Goal: Task Accomplishment & Management: Use online tool/utility

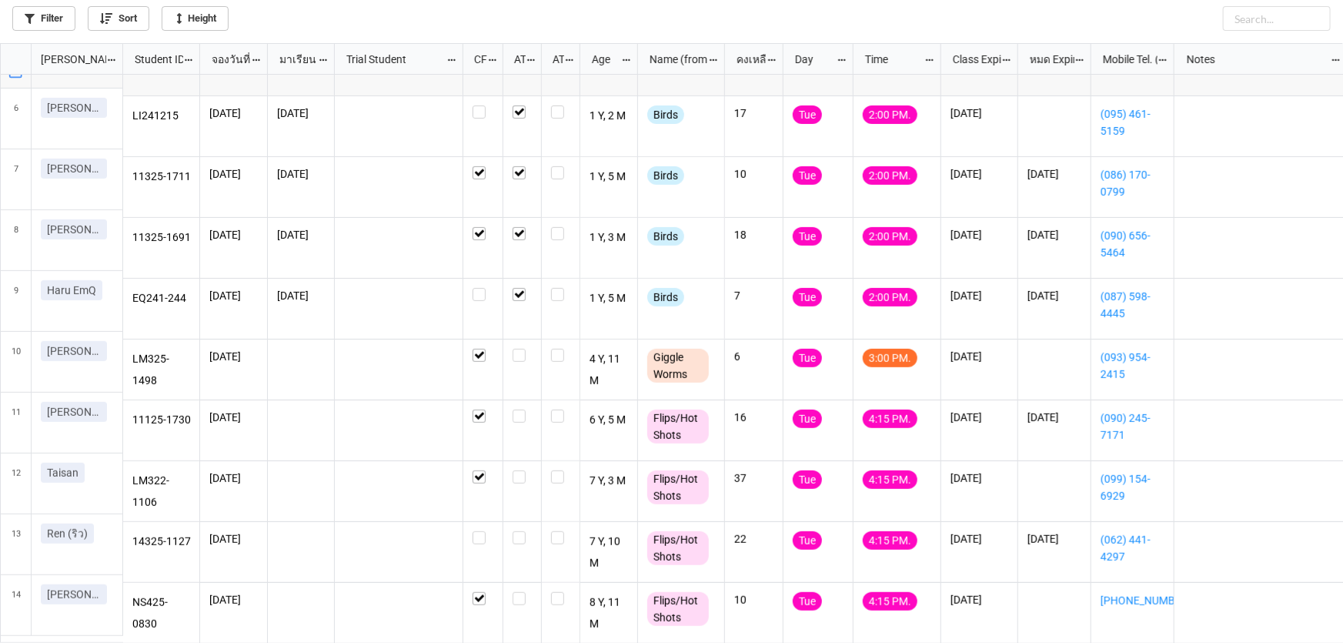
scroll to position [591, 1334]
click at [517, 349] on label "grid" at bounding box center [522, 349] width 19 height 0
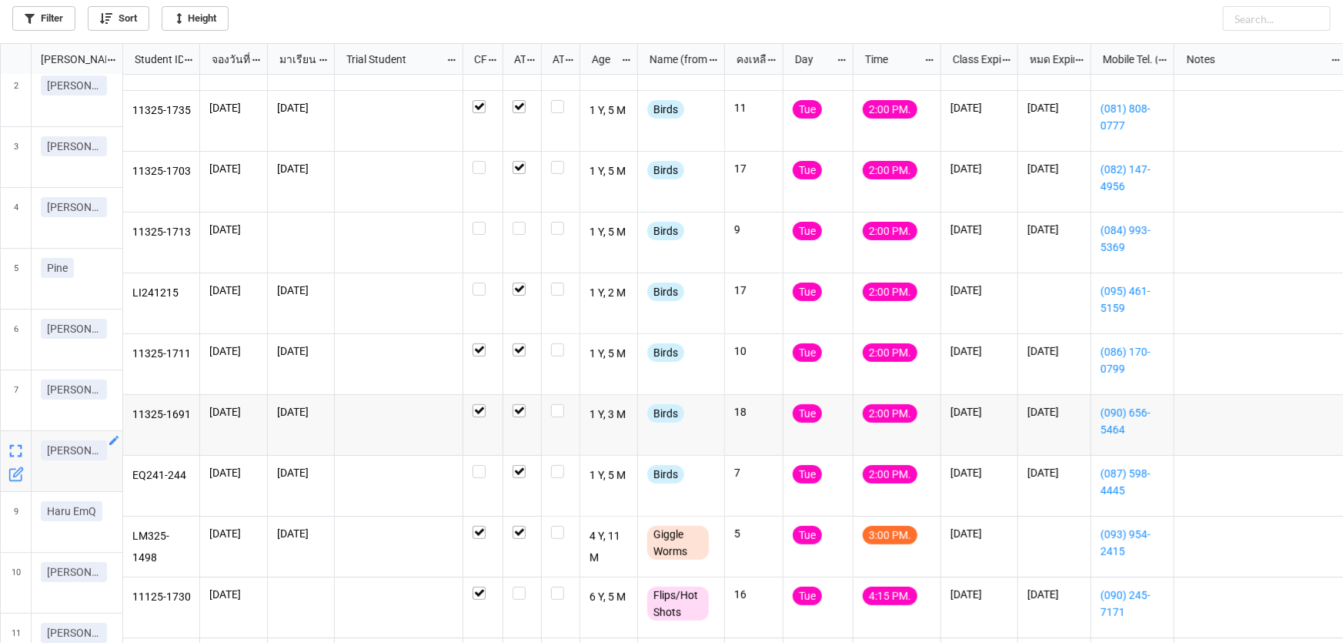
scroll to position [69, 0]
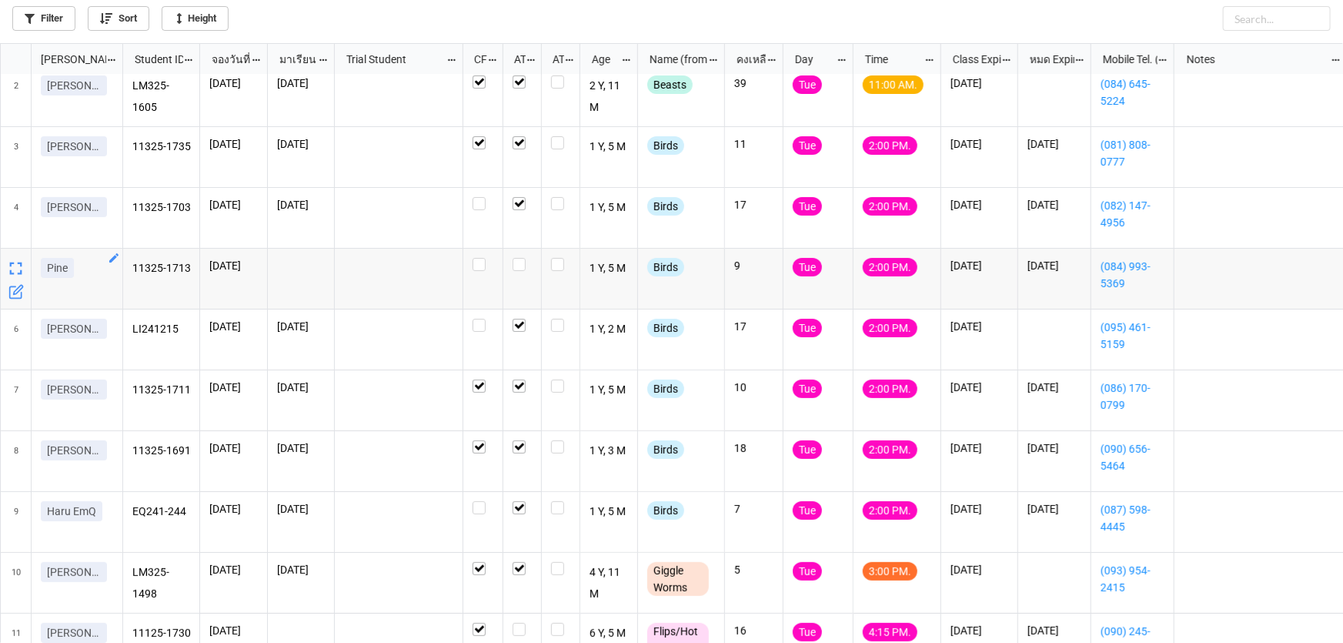
click at [114, 254] on icon "grid" at bounding box center [114, 258] width 12 height 12
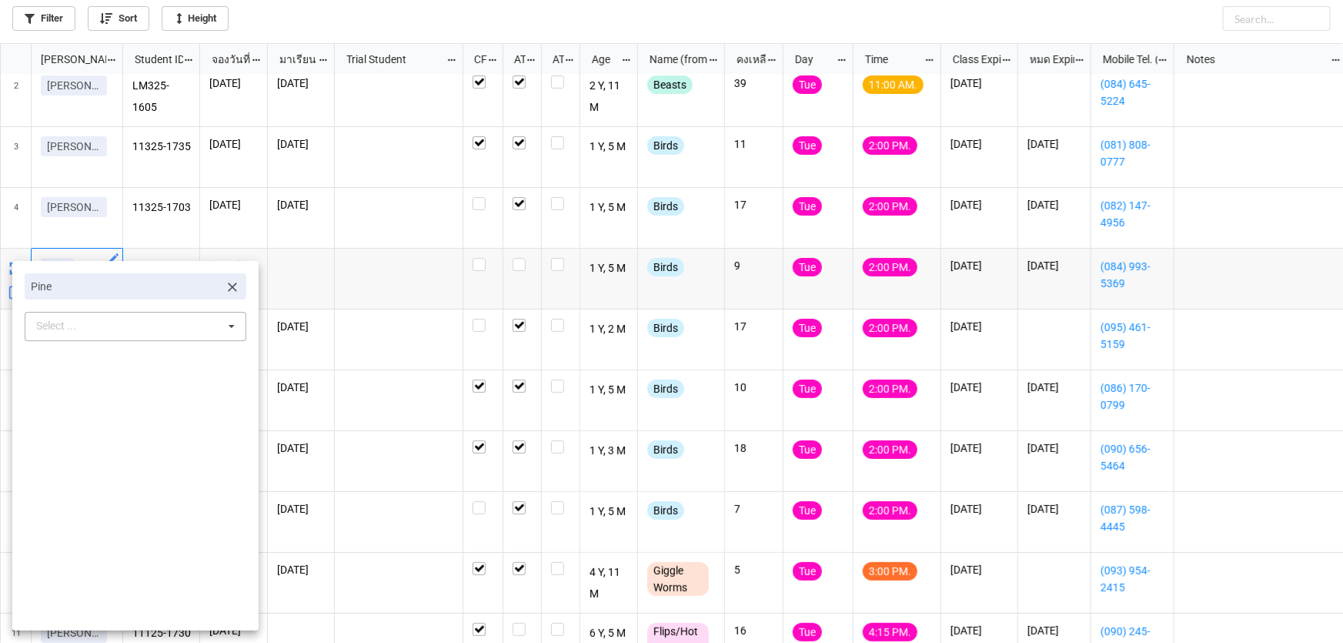
drag, startPoint x: 229, startPoint y: 286, endPoint x: 198, endPoint y: 282, distance: 31.0
click at [226, 286] on icon at bounding box center [232, 286] width 15 height 15
click at [162, 279] on div "Select ... No results found." at bounding box center [136, 287] width 222 height 29
type input "aka"
click at [145, 316] on div "Akalast" at bounding box center [135, 316] width 220 height 28
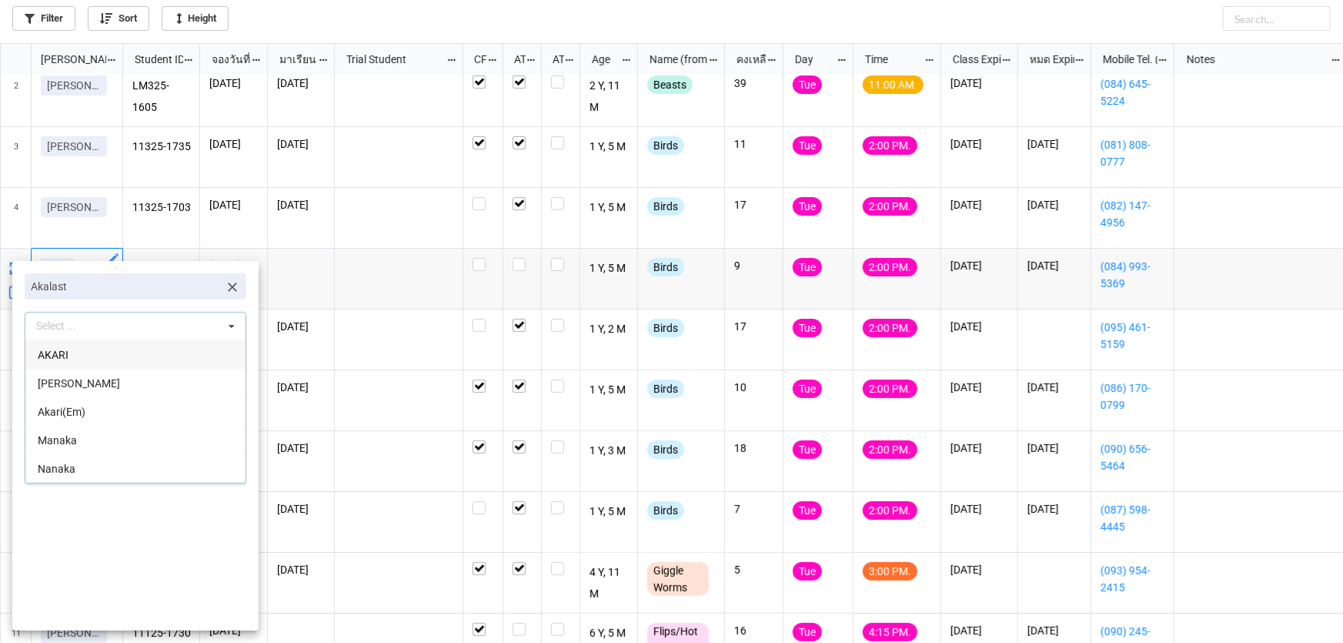
click at [346, 277] on div at bounding box center [671, 321] width 1343 height 643
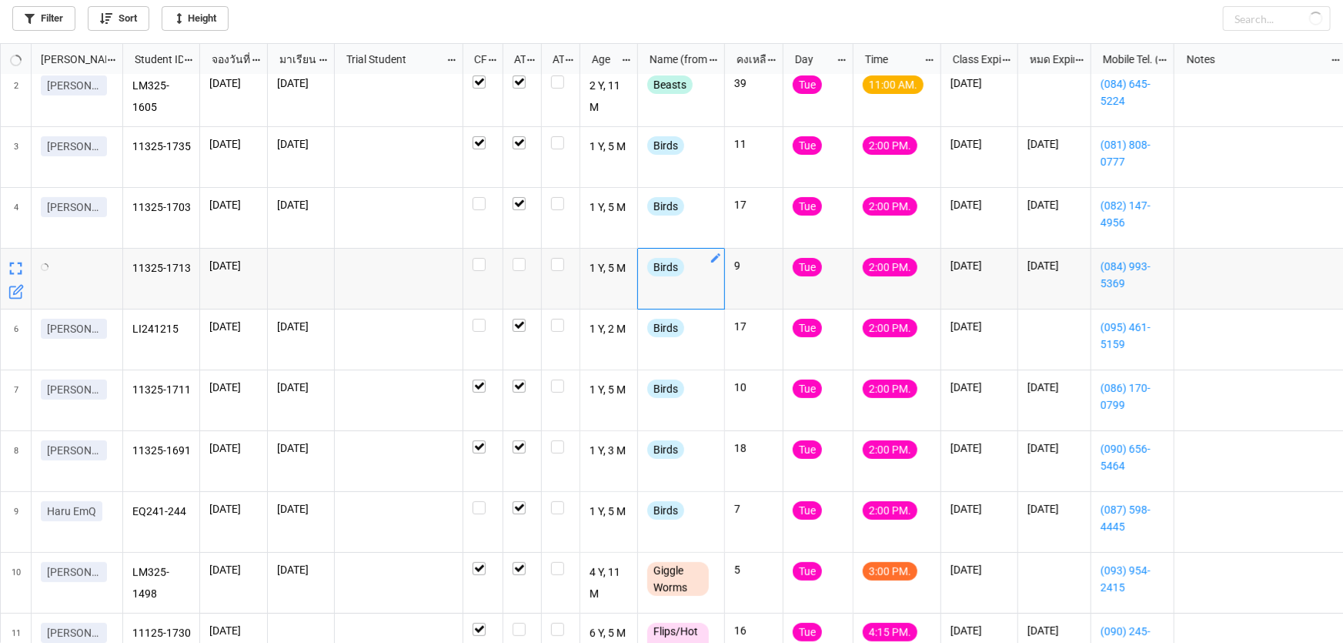
click at [719, 254] on icon "grid" at bounding box center [715, 257] width 9 height 9
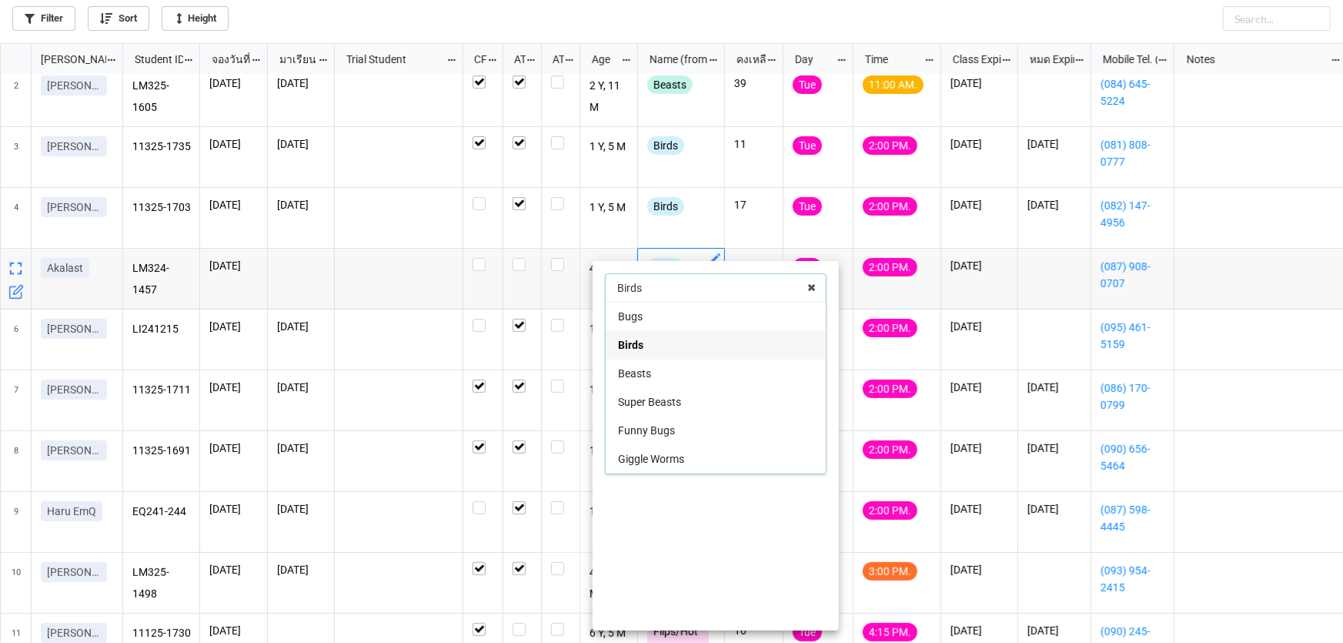
click at [696, 453] on div "Giggle Worms" at bounding box center [716, 458] width 220 height 28
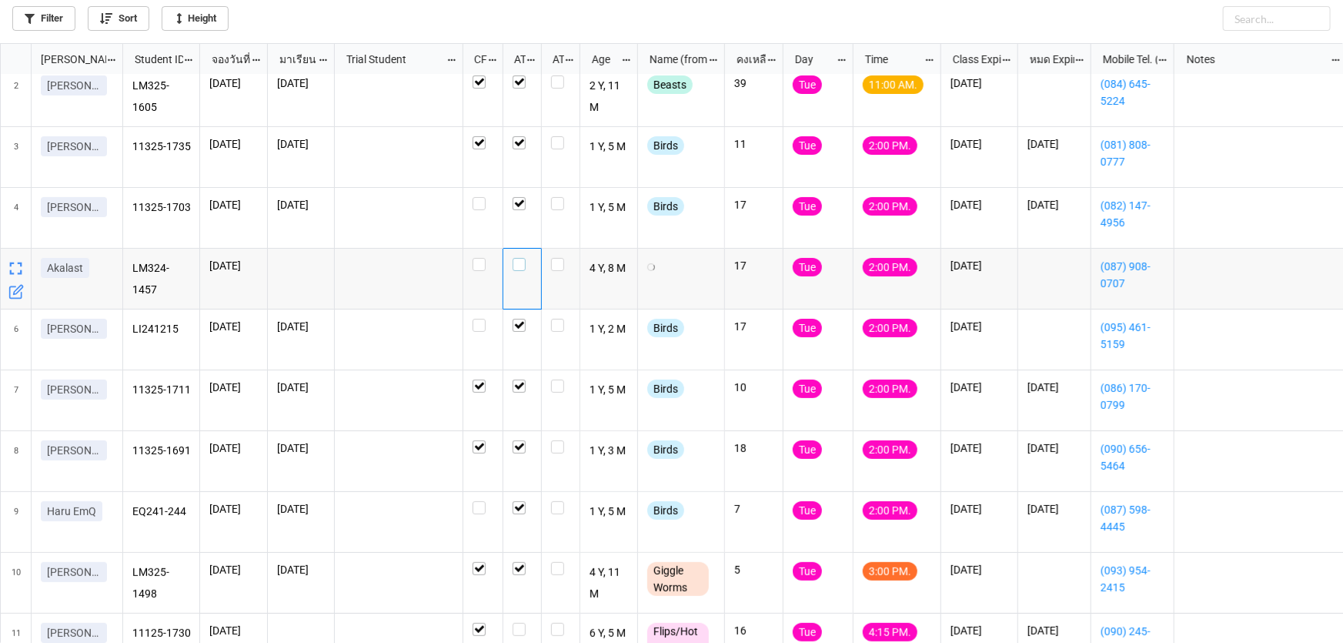
click at [517, 258] on label "grid" at bounding box center [522, 258] width 19 height 0
click at [937, 253] on icon "grid" at bounding box center [932, 258] width 12 height 12
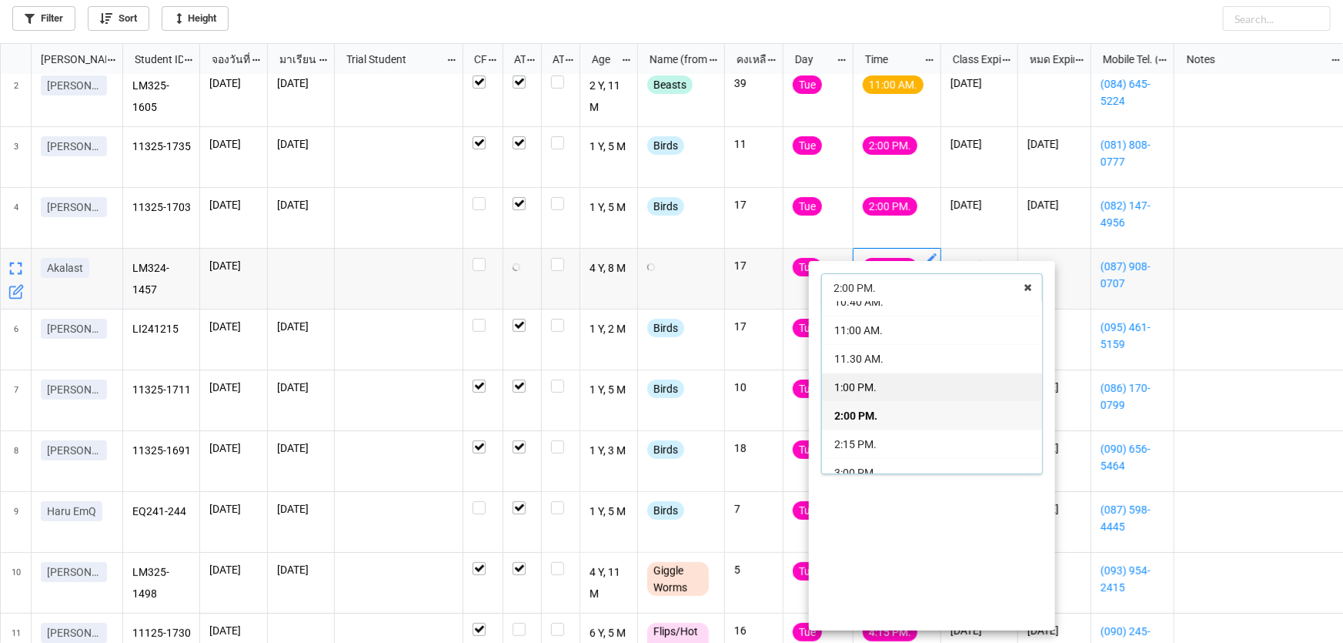
scroll to position [124, 0]
click at [911, 439] on div "3:00 PM." at bounding box center [932, 448] width 220 height 28
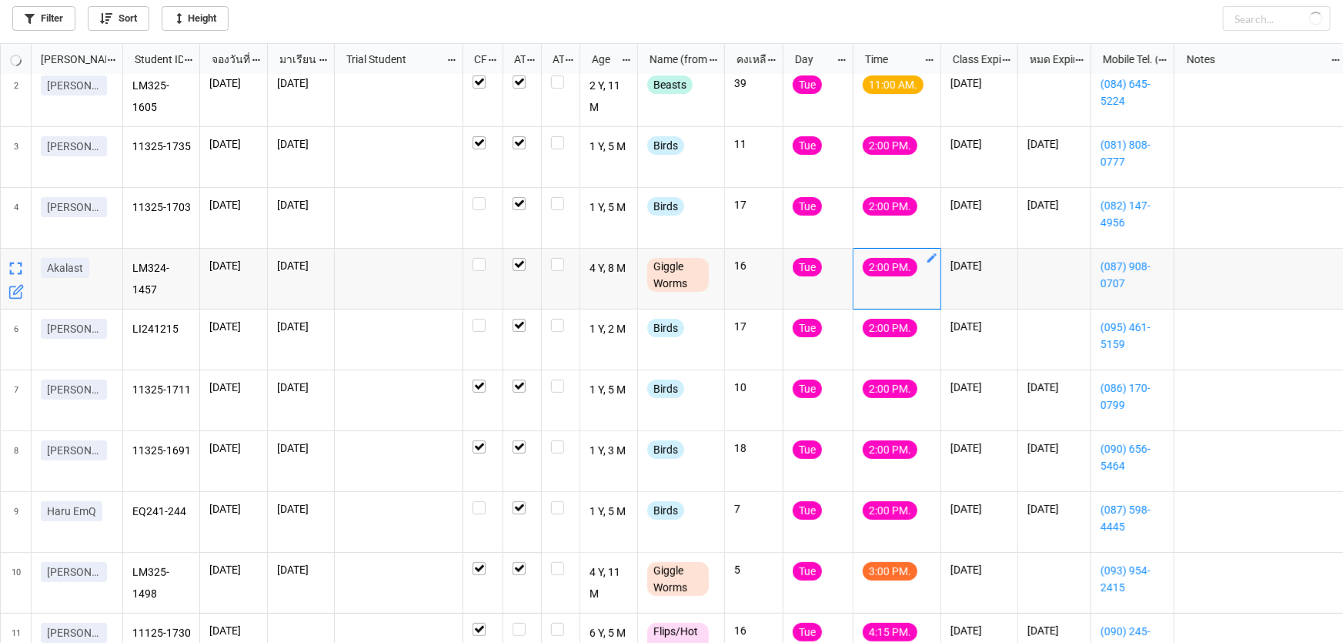
click at [931, 261] on icon "grid" at bounding box center [932, 258] width 12 height 12
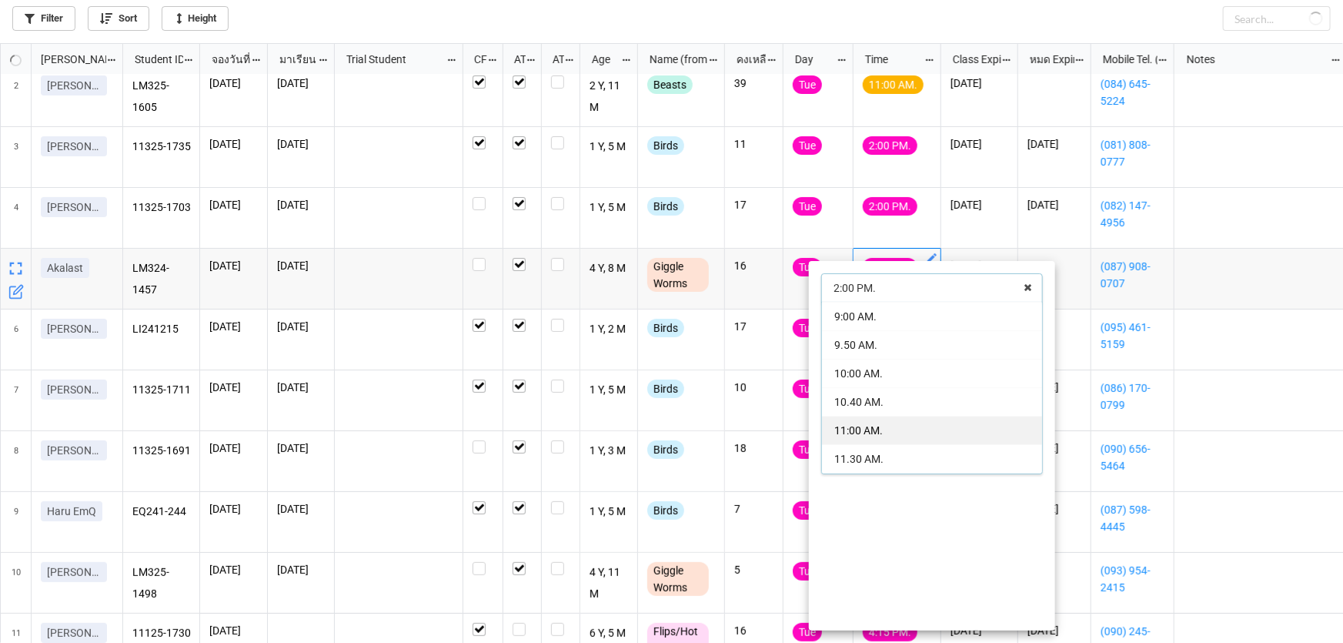
checkbox input "true"
checkbox input "false"
checkbox input "true"
checkbox input "false"
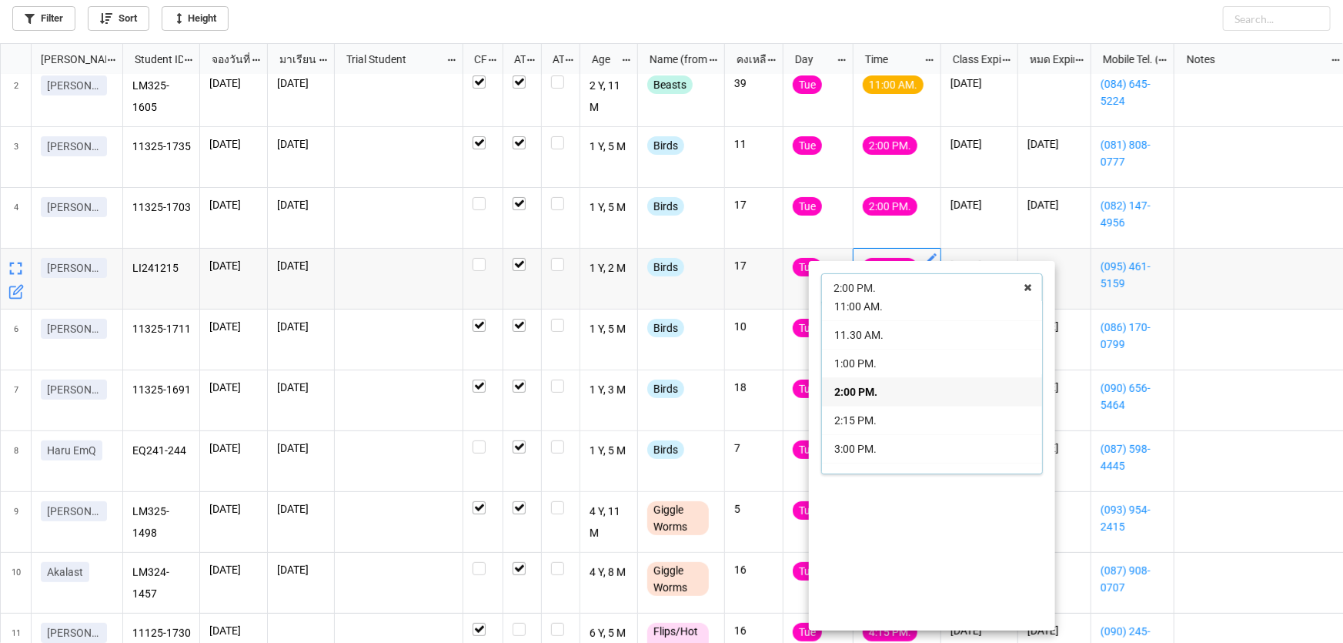
click at [680, 363] on div at bounding box center [671, 321] width 1343 height 643
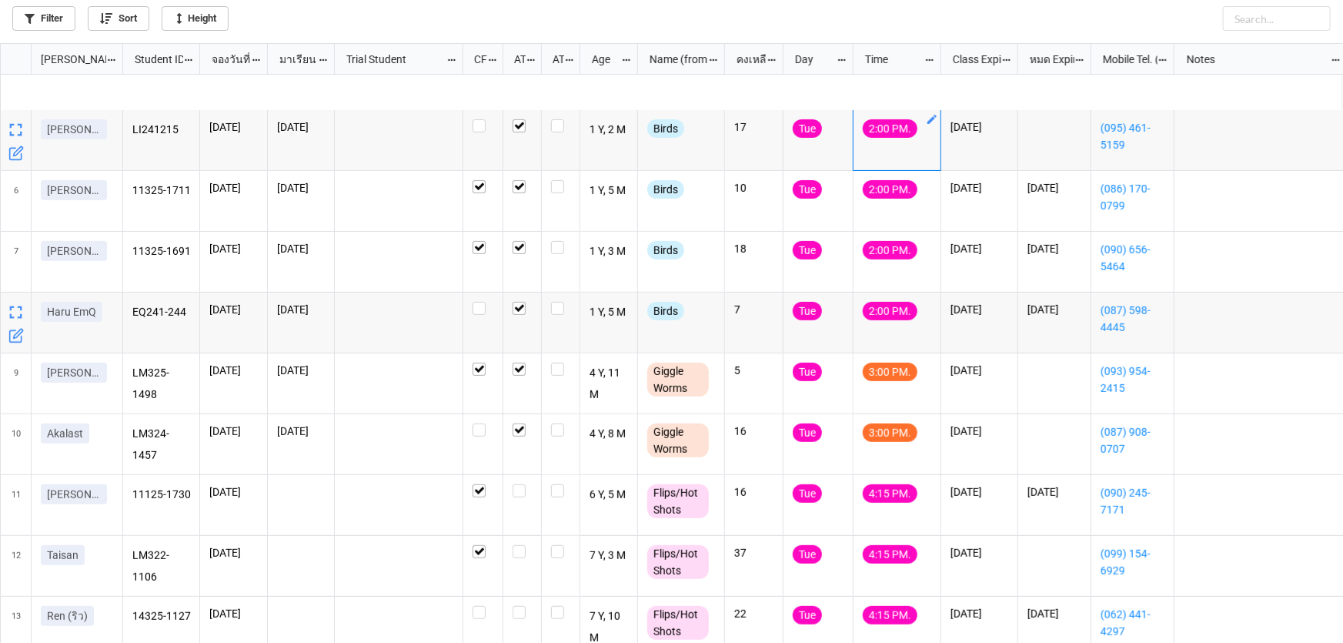
scroll to position [269, 0]
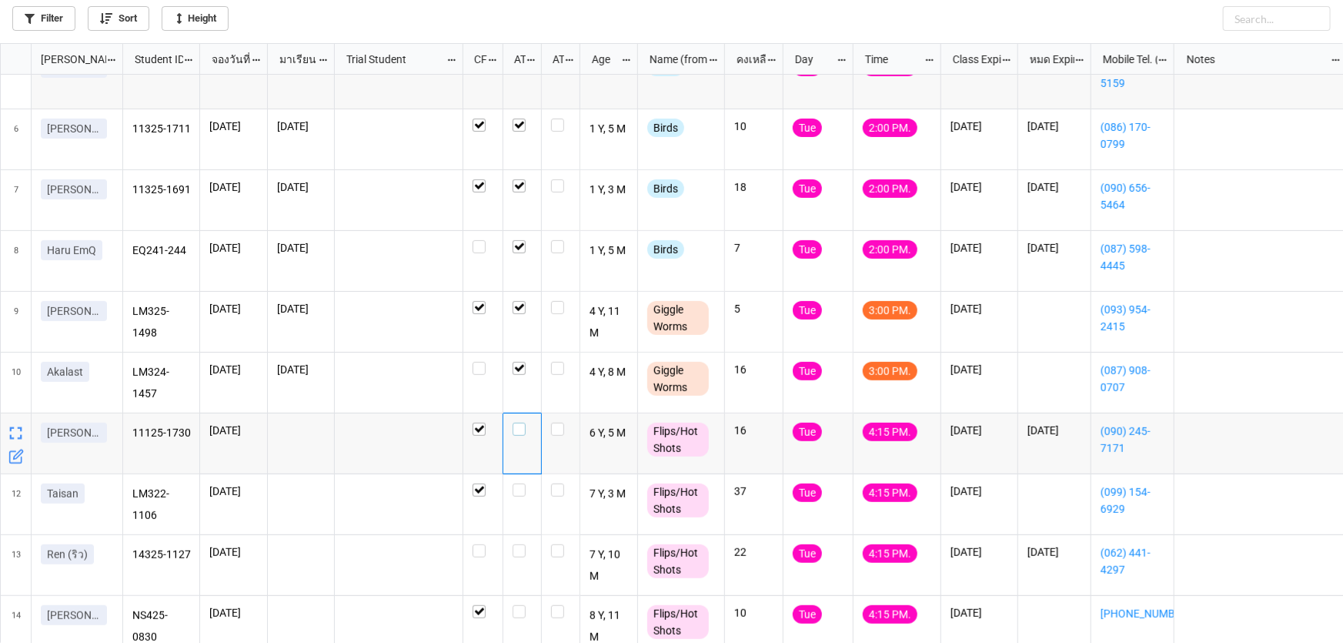
click at [520, 423] on label "grid" at bounding box center [522, 423] width 19 height 0
click at [516, 483] on label "grid" at bounding box center [522, 483] width 19 height 0
click at [516, 544] on label "grid" at bounding box center [522, 544] width 19 height 0
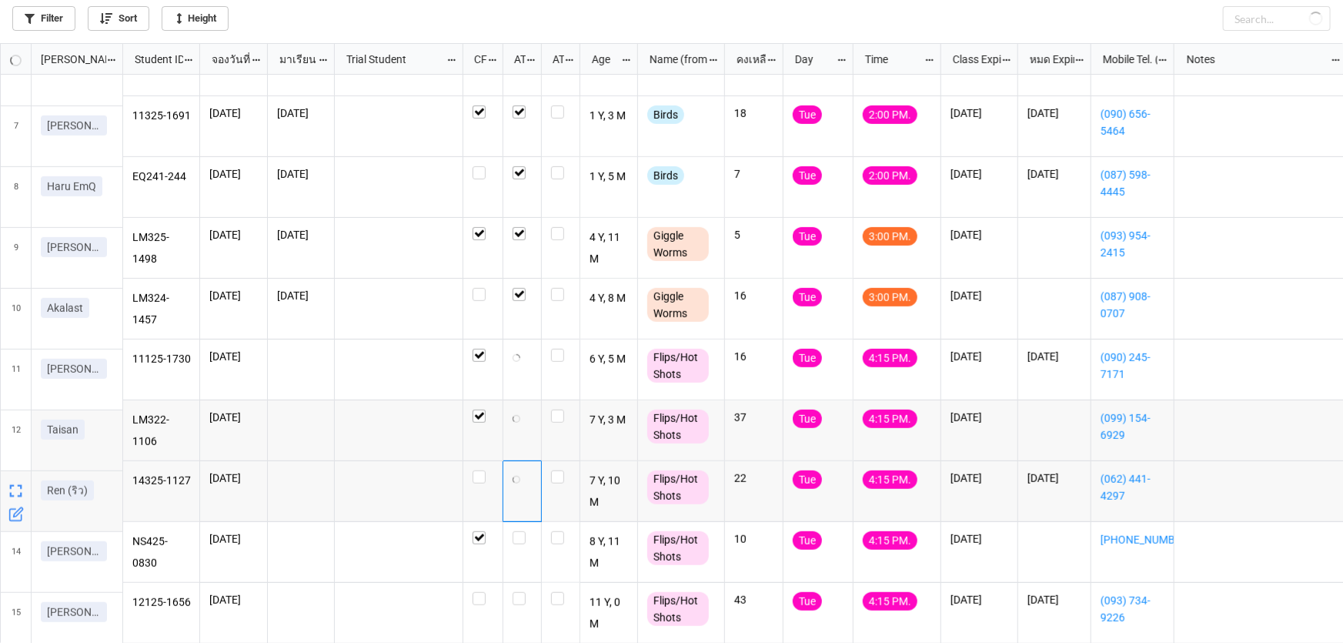
scroll to position [351, 0]
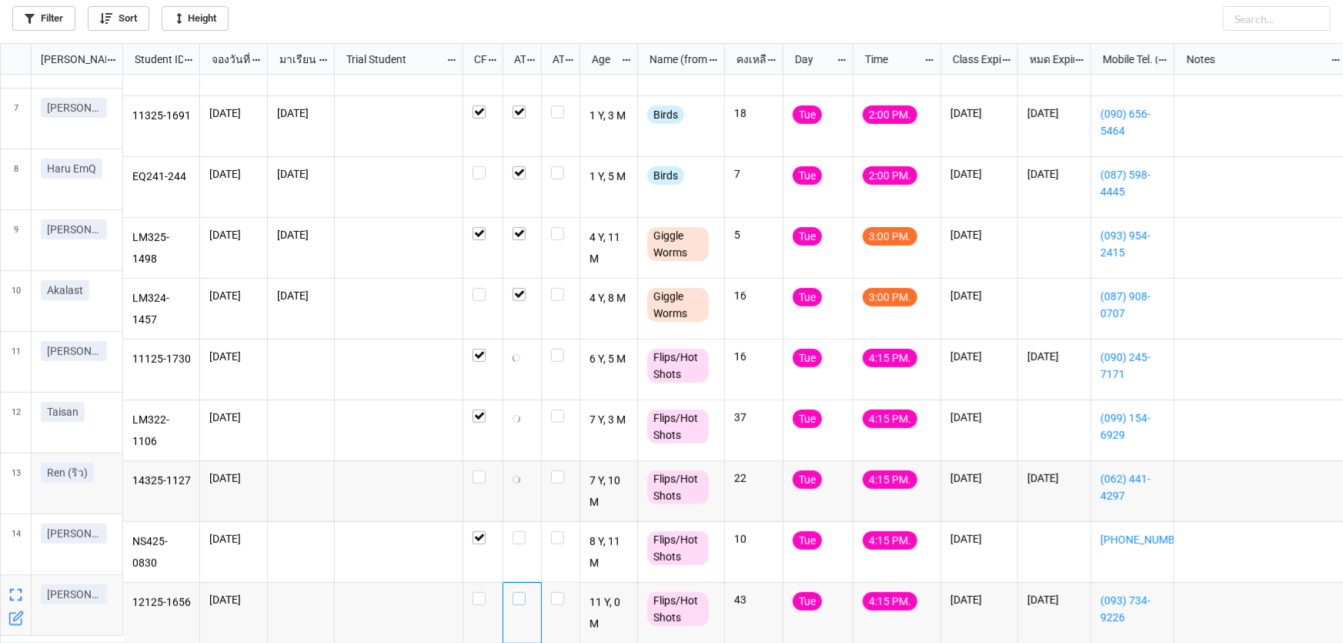
click at [524, 592] on label "grid" at bounding box center [522, 592] width 19 height 0
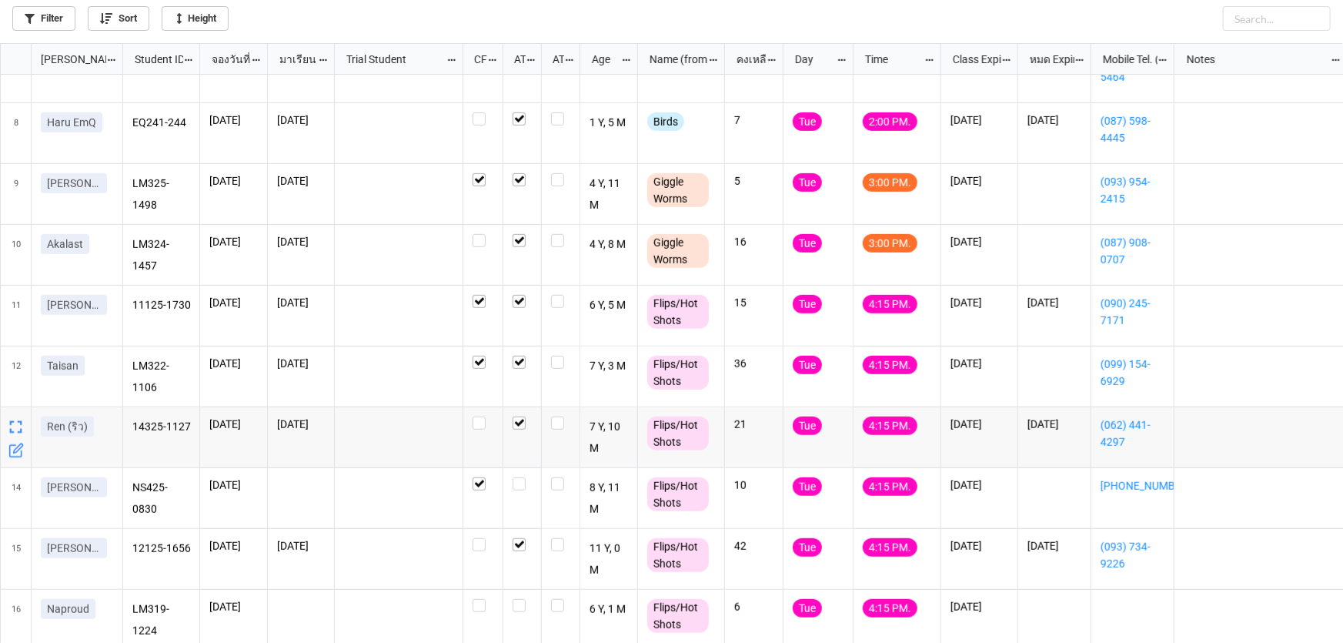
scroll to position [411, 0]
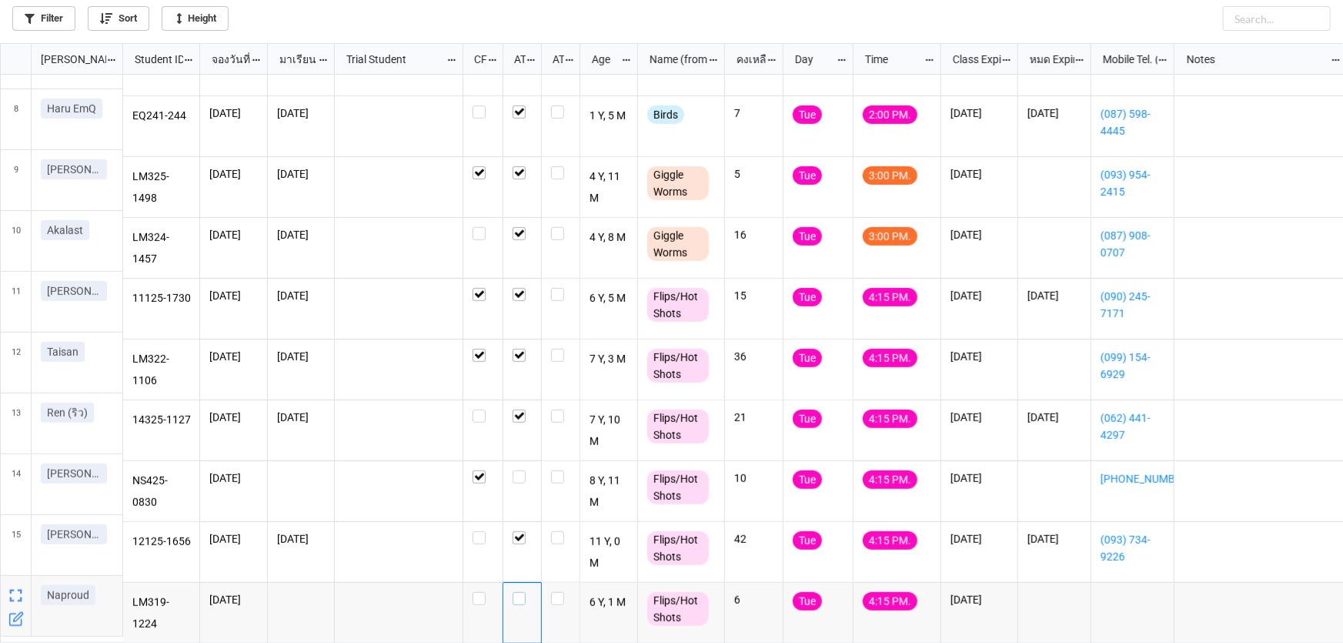
click at [516, 592] on label "grid" at bounding box center [522, 592] width 19 height 0
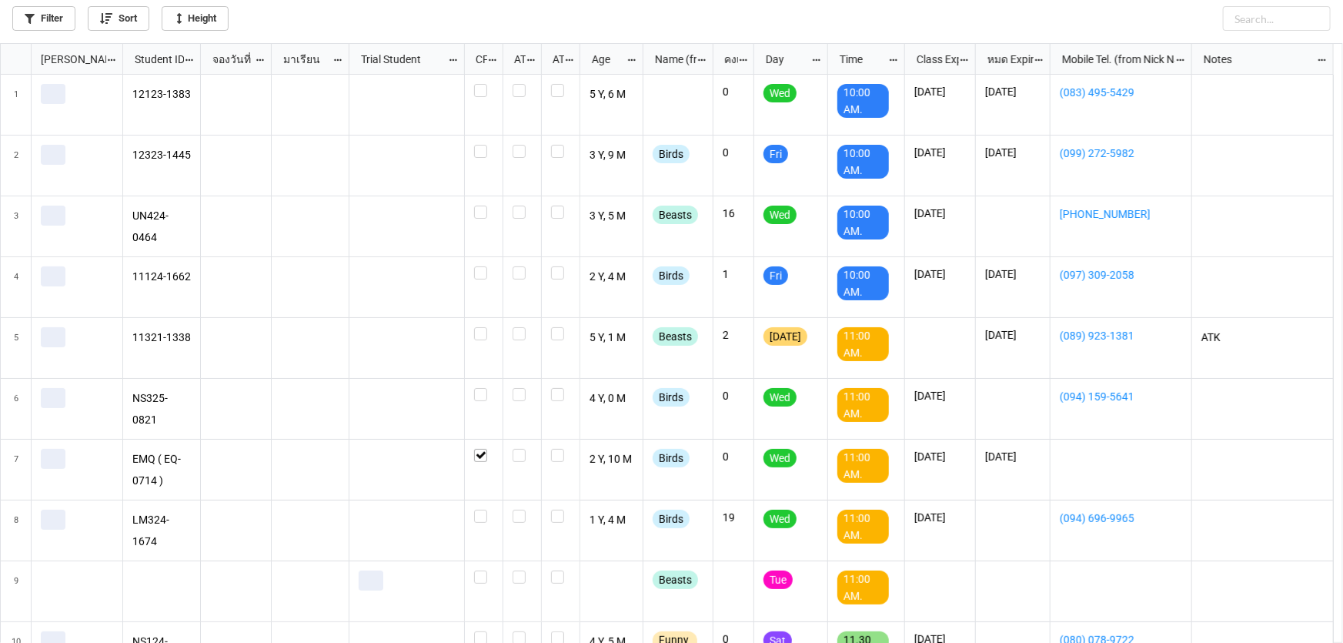
scroll to position [591, 1334]
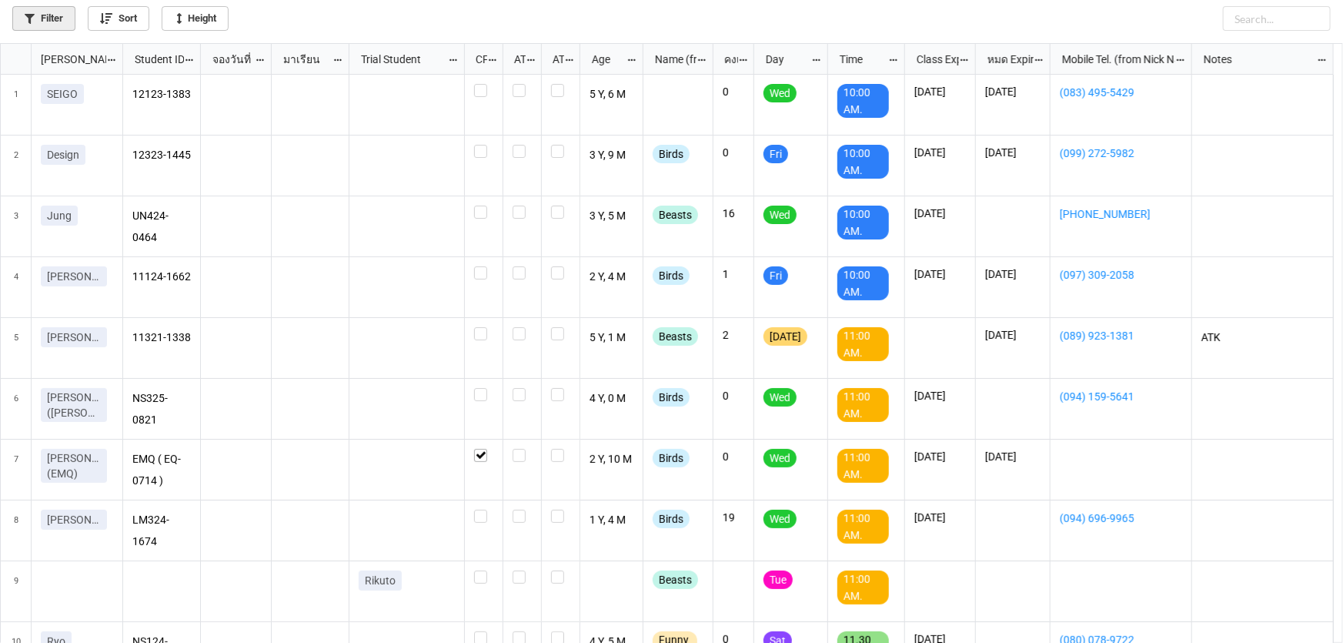
click at [38, 16] on link "Filter" at bounding box center [43, 18] width 63 height 25
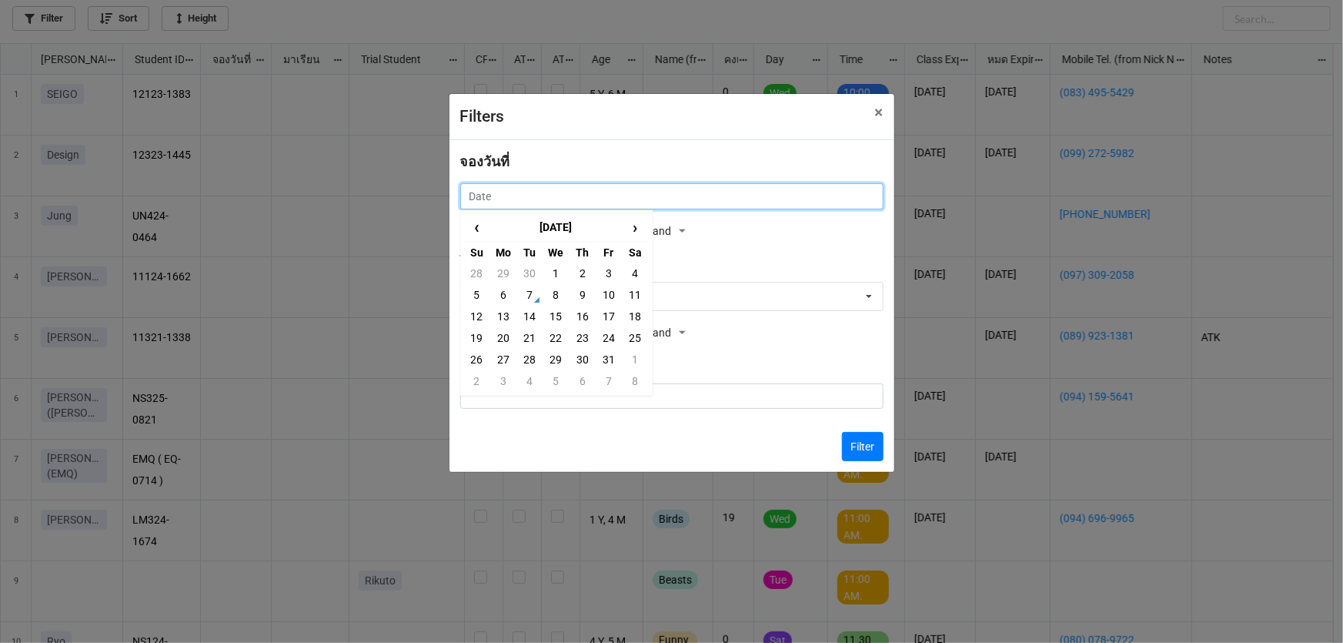
click at [520, 208] on input "text" at bounding box center [671, 196] width 423 height 26
click at [560, 300] on td "8" at bounding box center [556, 295] width 26 height 22
type input "[DATE]"
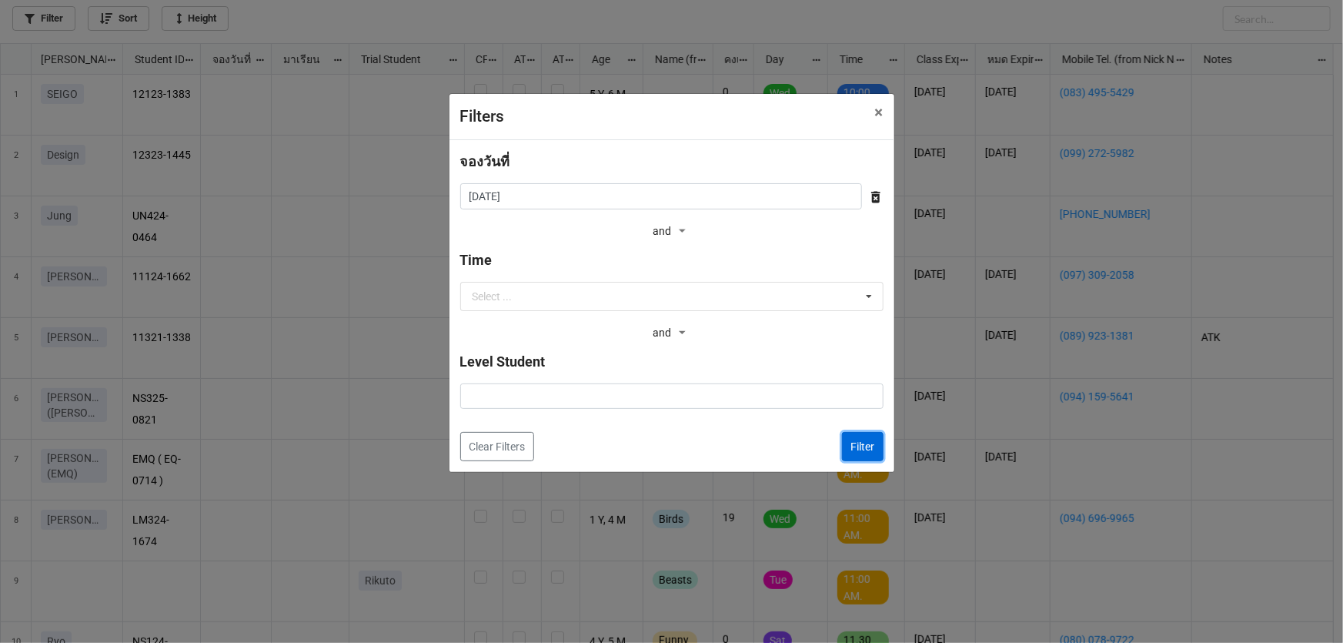
click at [861, 443] on button "Filter" at bounding box center [863, 446] width 42 height 29
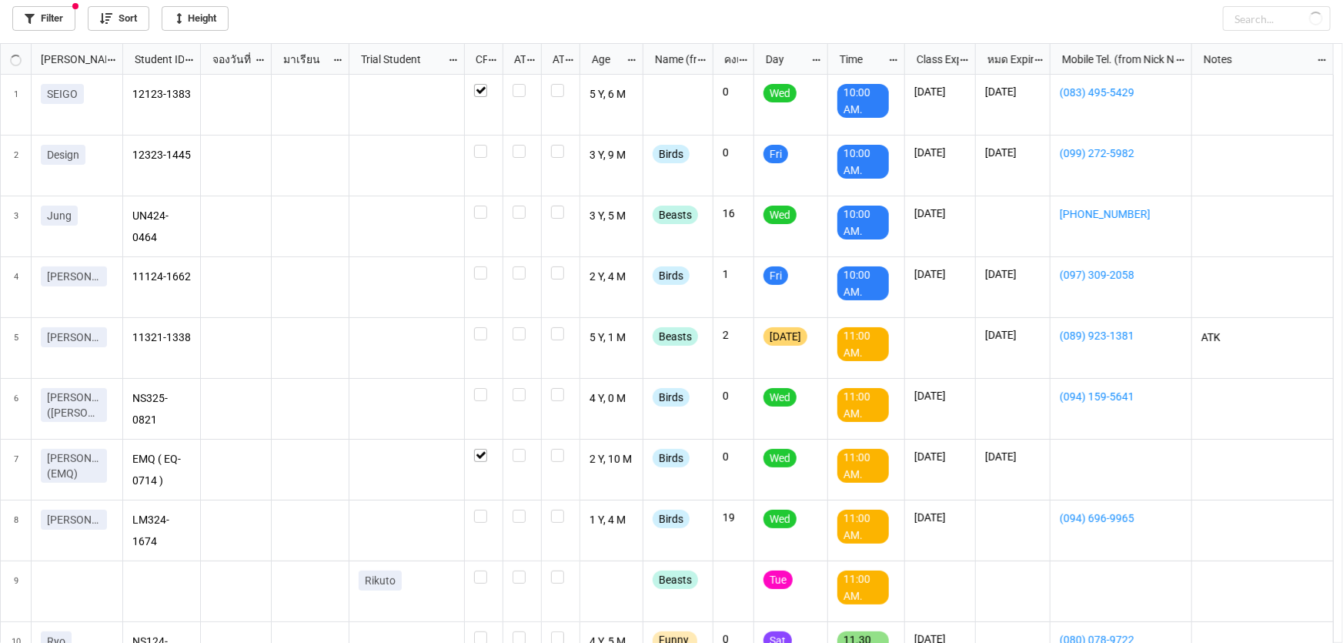
checkbox input "true"
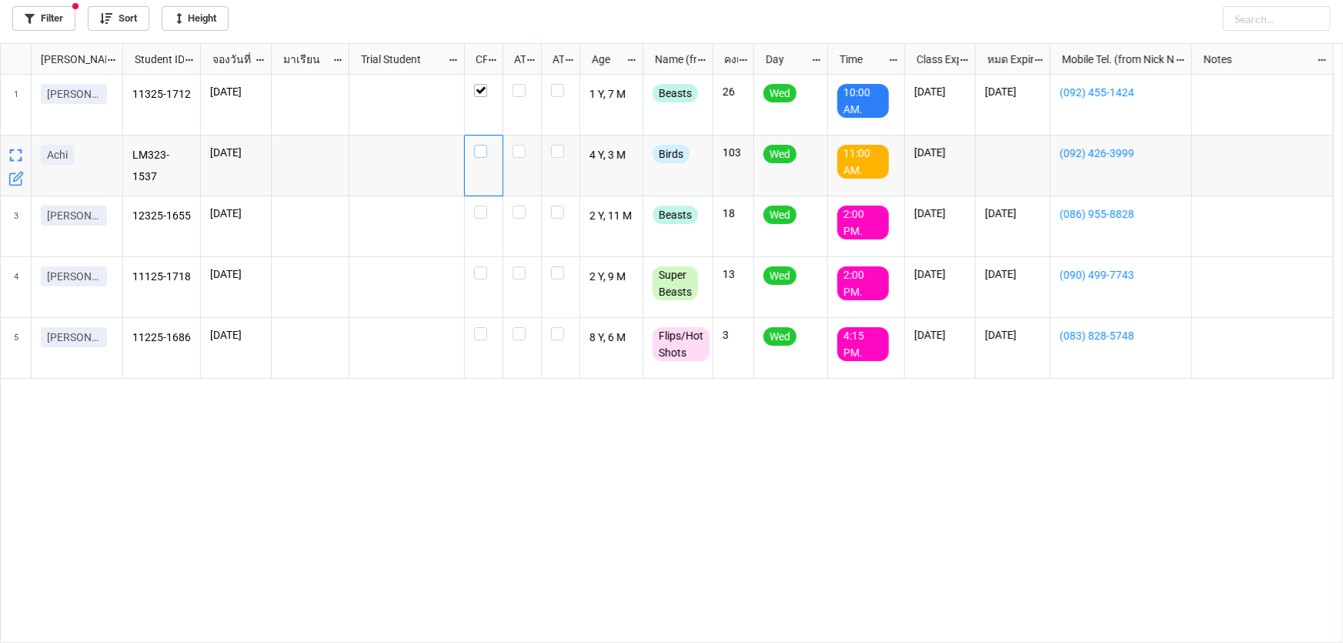
click at [480, 145] on label "grid" at bounding box center [483, 145] width 19 height 0
click at [483, 206] on label "grid" at bounding box center [483, 206] width 19 height 0
click at [483, 266] on label "grid" at bounding box center [483, 266] width 19 height 0
click at [483, 206] on label "grid" at bounding box center [483, 206] width 19 height 0
checkbox input "true"
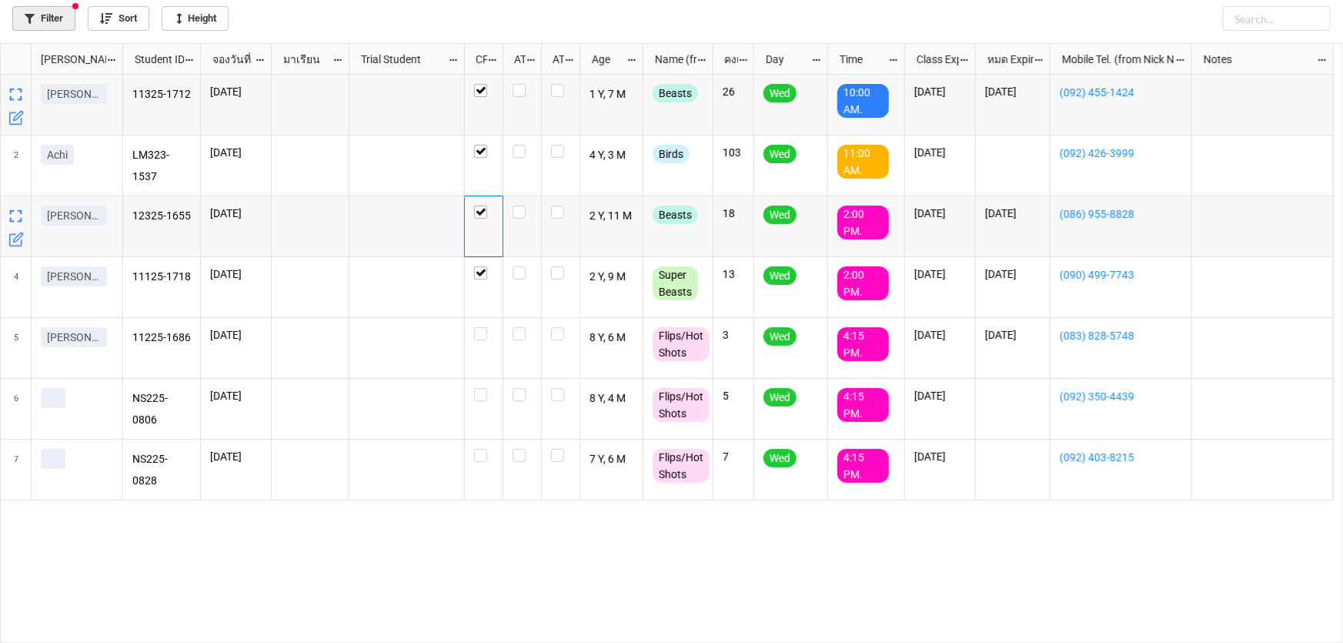
click at [52, 17] on link "Filter" at bounding box center [43, 18] width 63 height 25
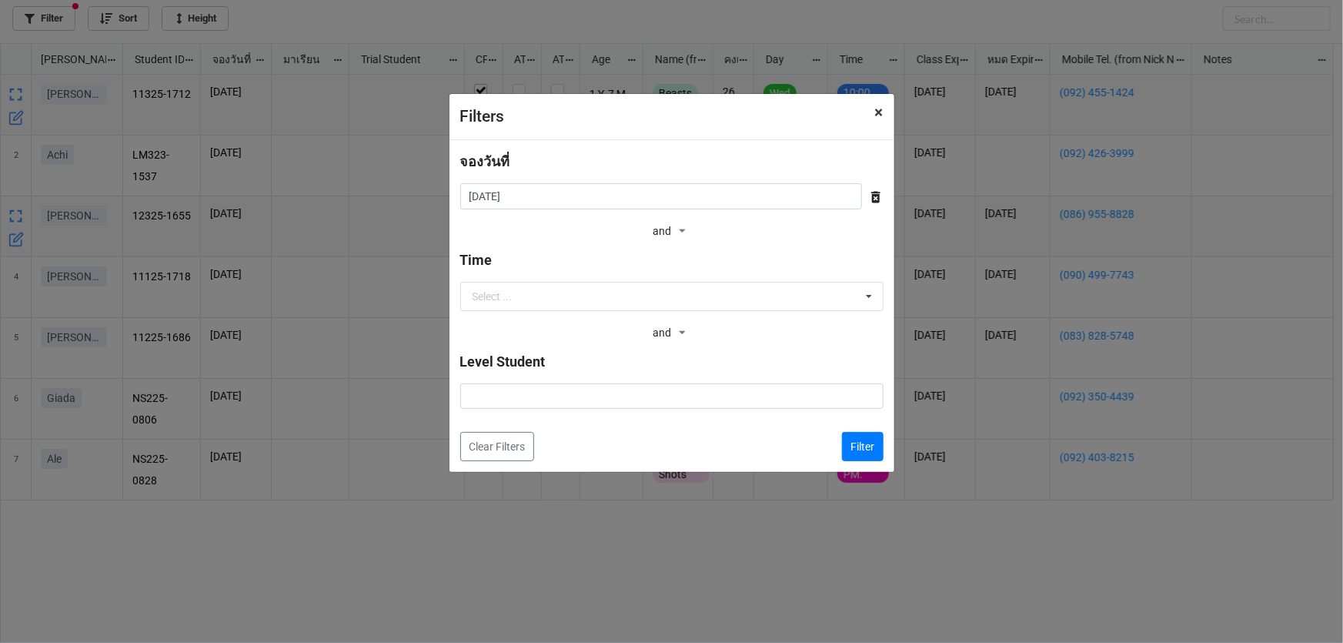
click at [878, 111] on span "×" at bounding box center [879, 112] width 8 height 18
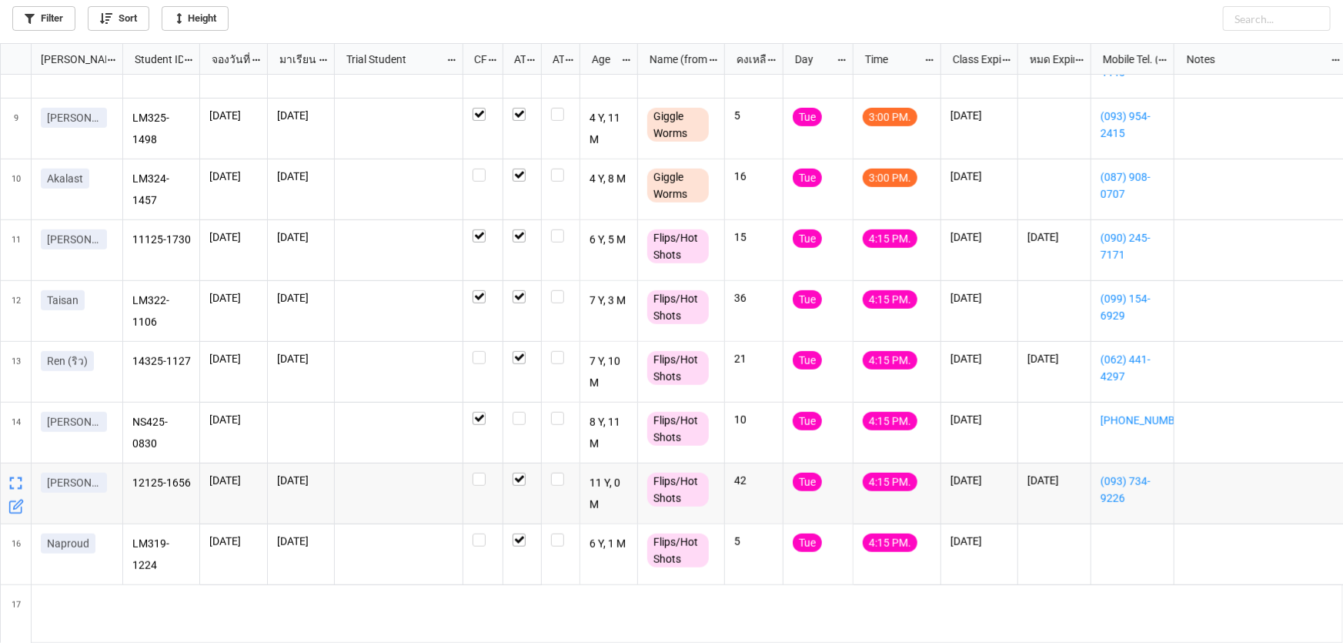
scroll to position [472, 0]
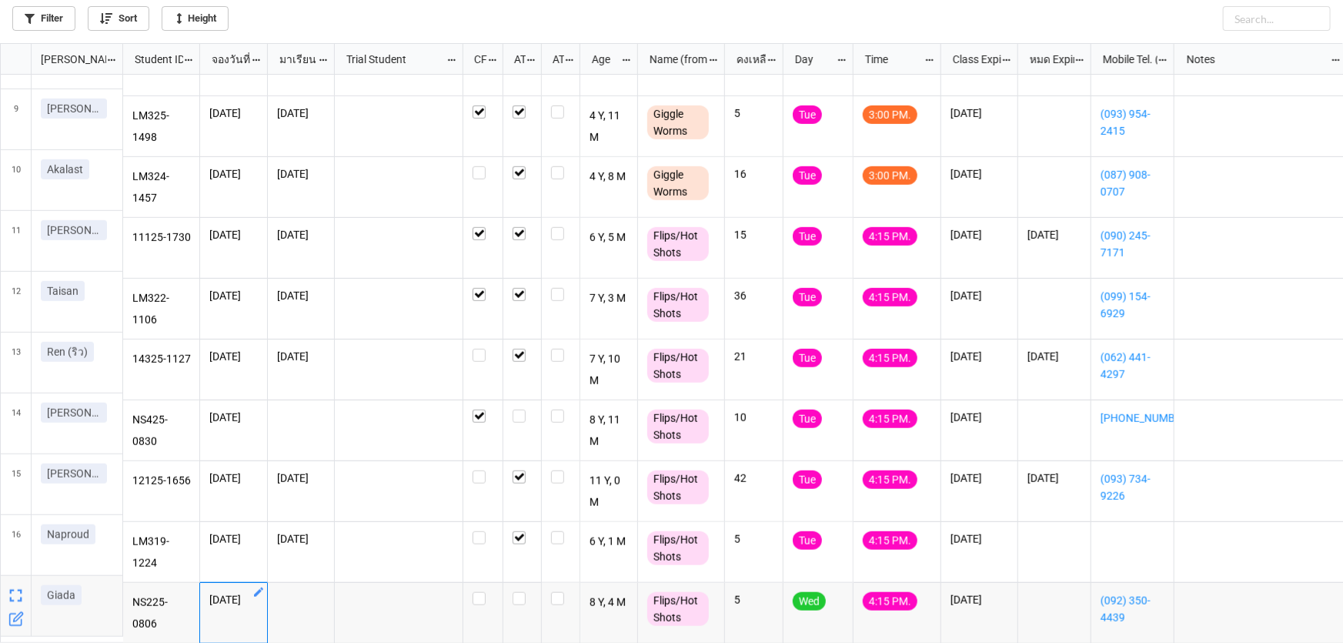
click at [258, 587] on icon "grid" at bounding box center [258, 591] width 9 height 9
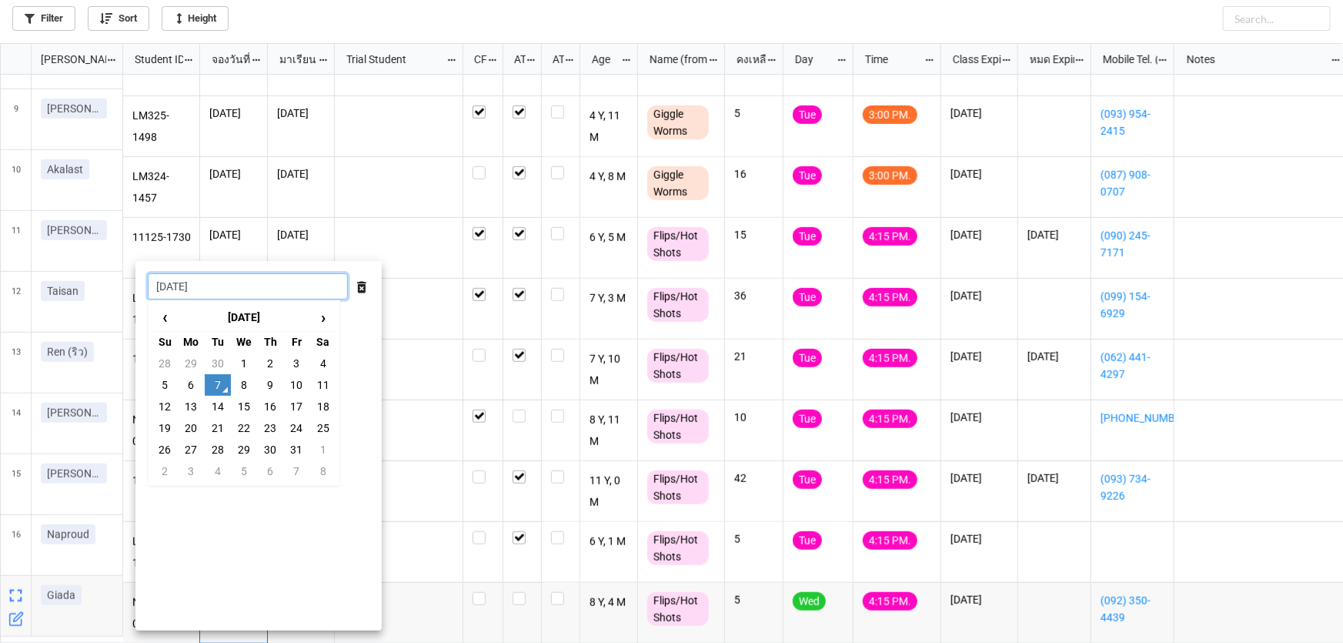
click at [259, 280] on input "[DATE]" at bounding box center [248, 286] width 200 height 26
click at [244, 384] on td "8" at bounding box center [244, 385] width 26 height 22
type input "[DATE]"
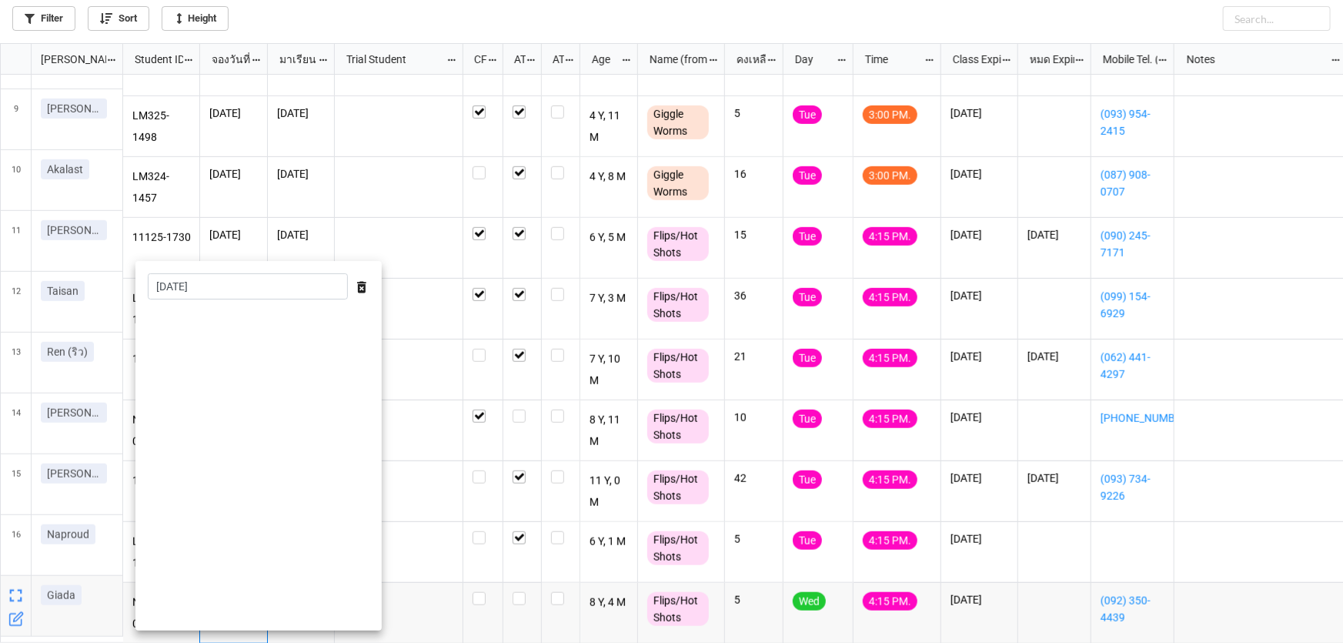
click at [411, 554] on div at bounding box center [671, 321] width 1343 height 643
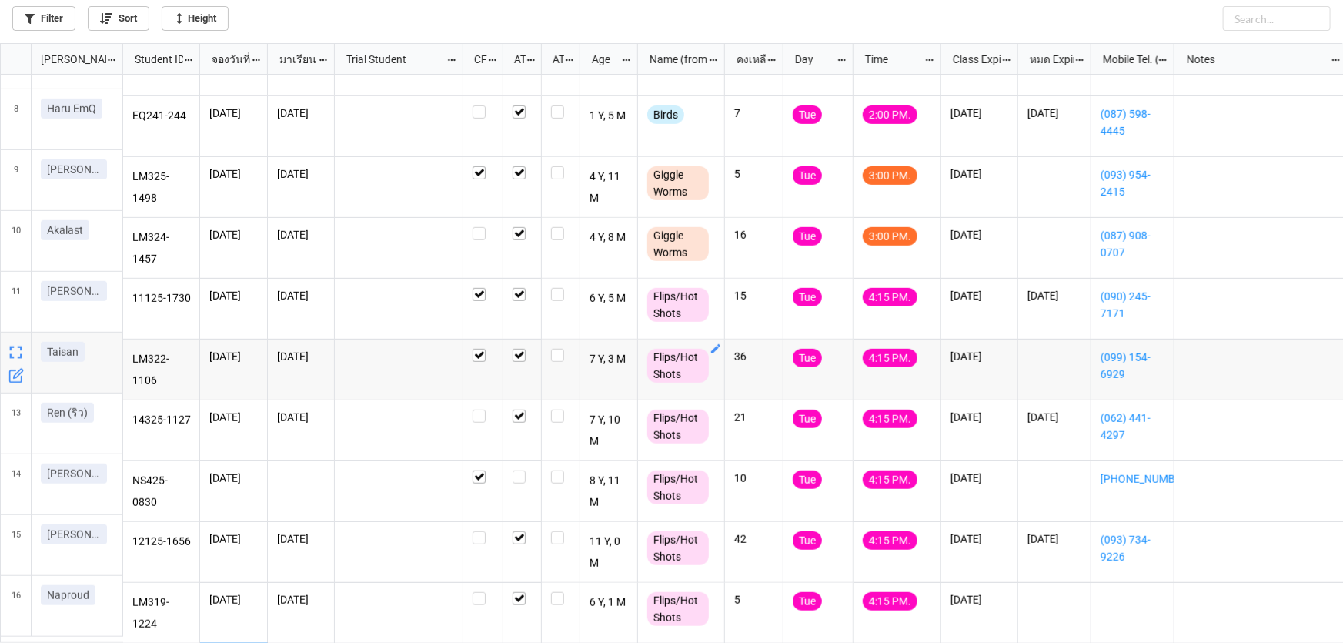
scroll to position [411, 0]
click at [22, 492] on icon "grid" at bounding box center [17, 495] width 9 height 9
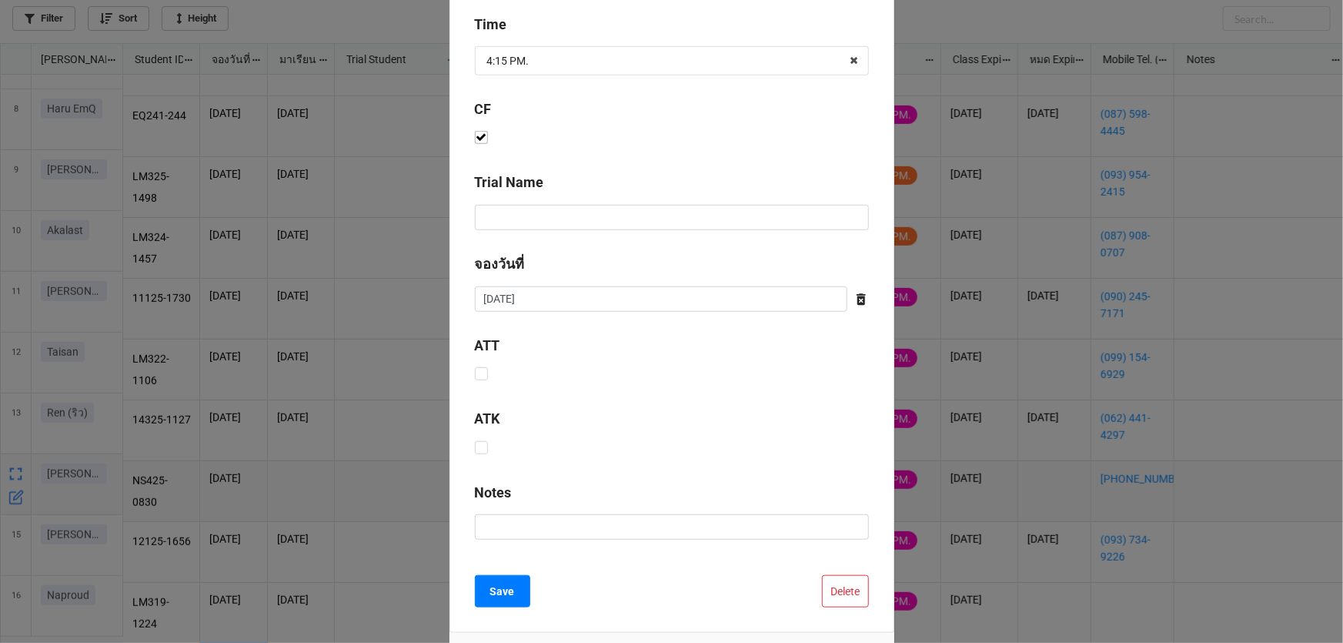
scroll to position [623, 0]
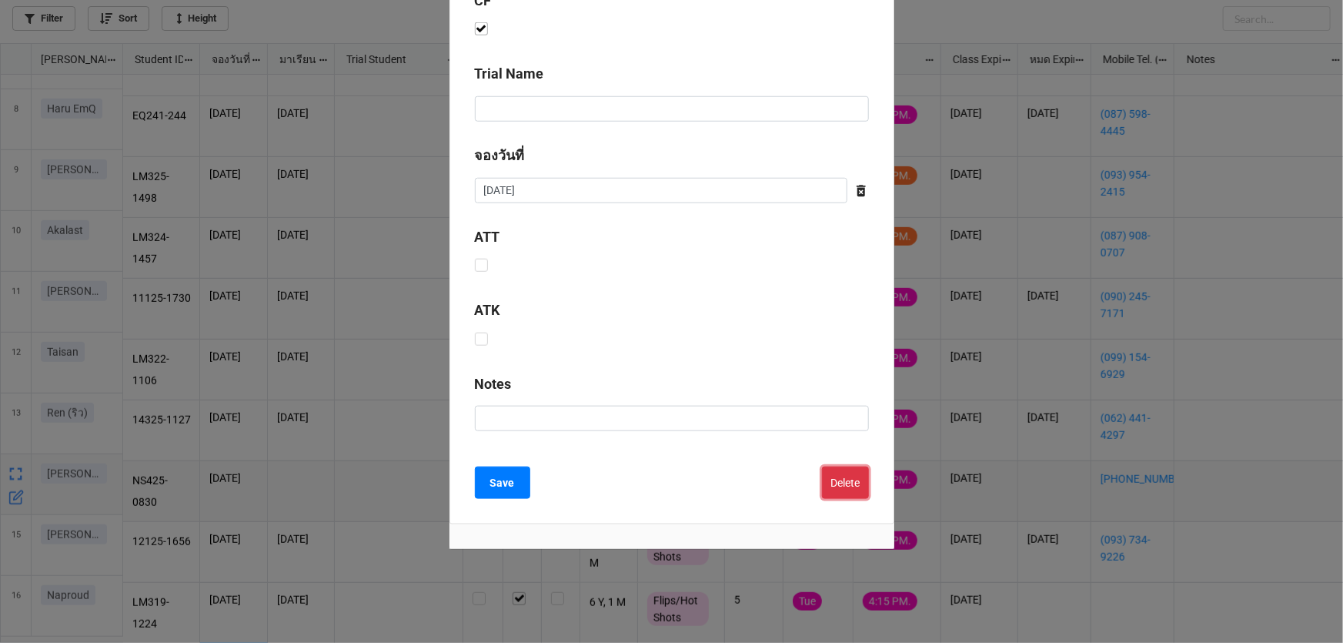
click at [839, 473] on button "Delete" at bounding box center [845, 482] width 47 height 32
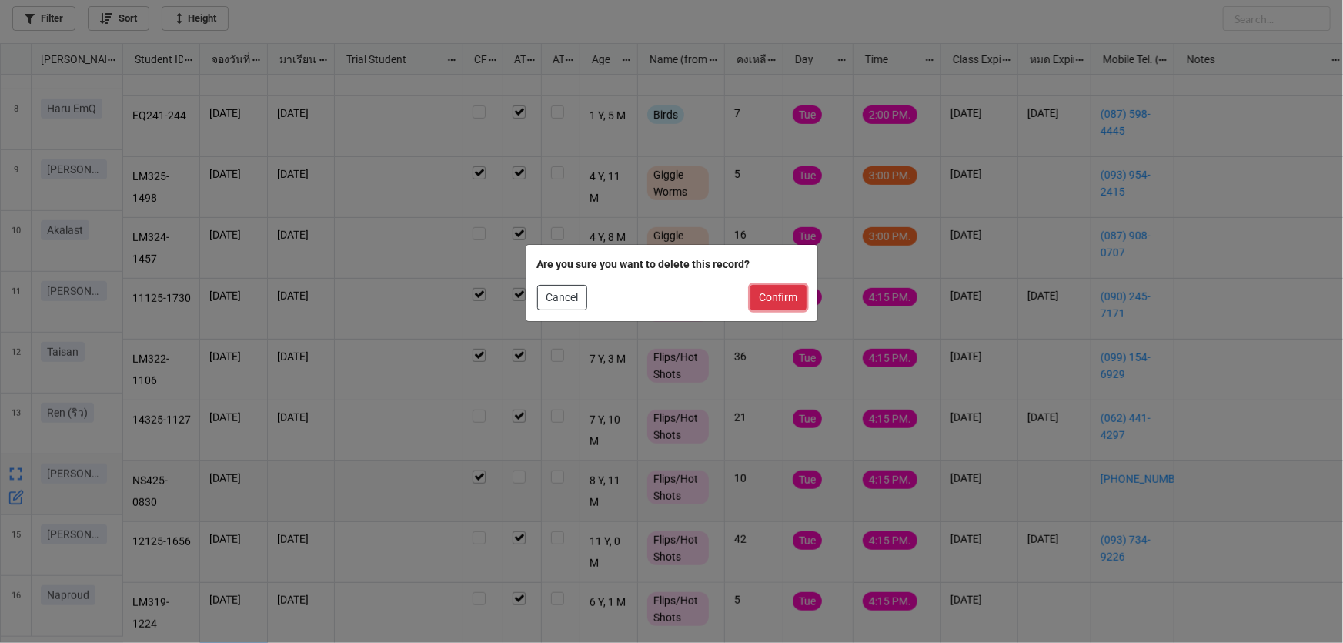
click at [787, 294] on button "Confirm" at bounding box center [778, 298] width 56 height 26
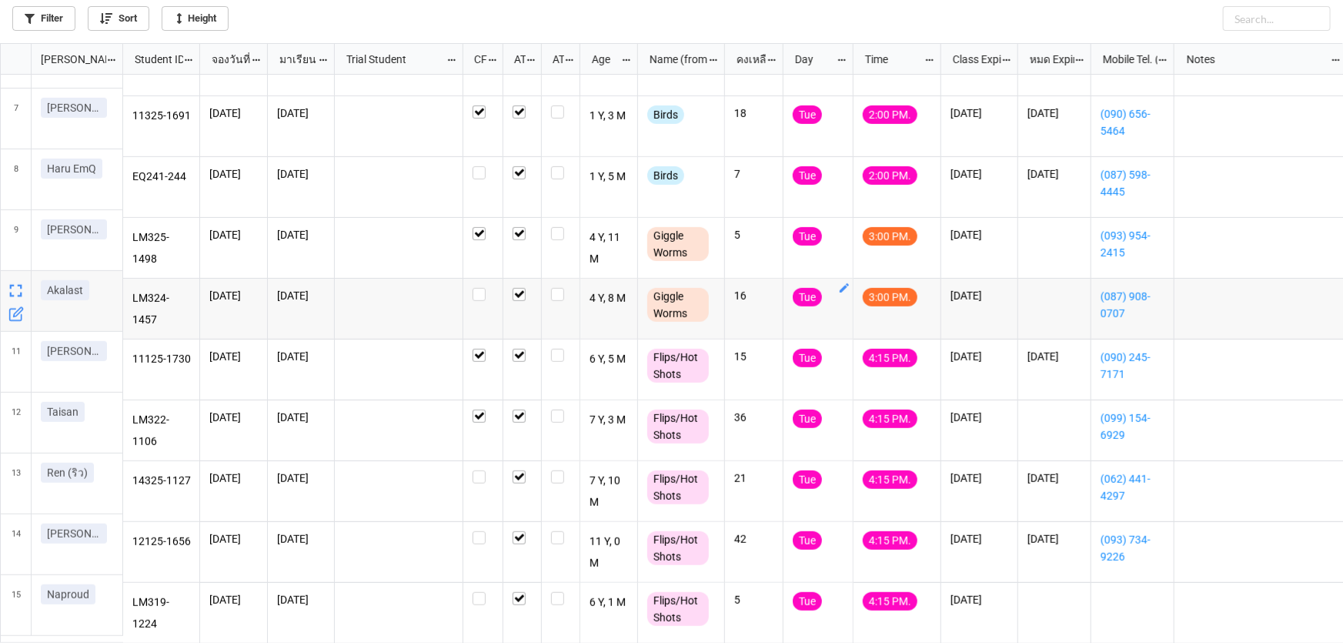
checkbox input "false"
checkbox input "true"
